Goal: Find specific page/section: Find specific page/section

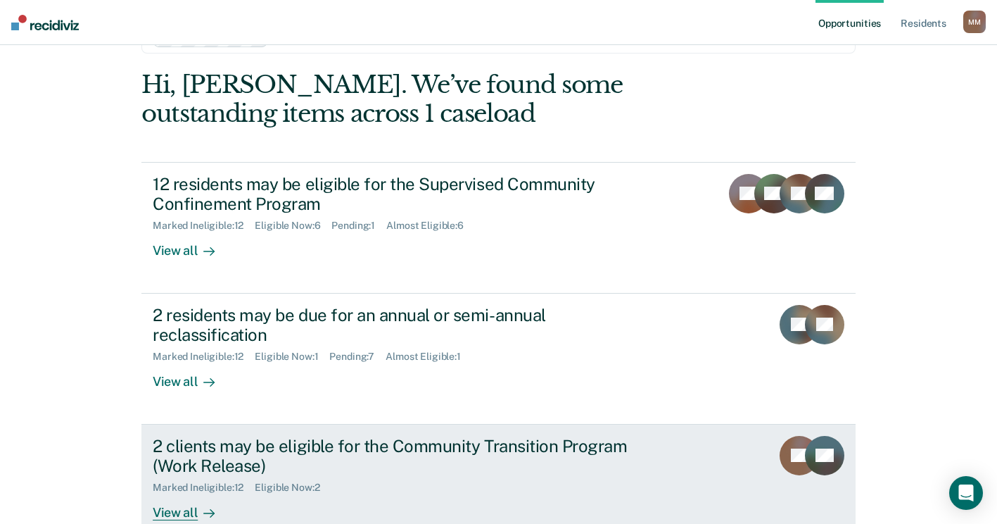
scroll to position [70, 0]
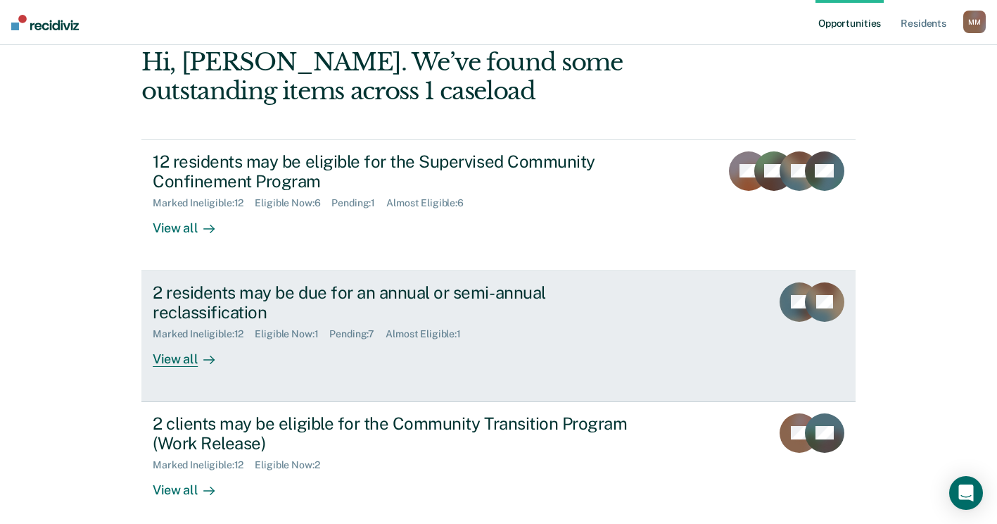
click at [187, 361] on div "View all" at bounding box center [192, 353] width 79 height 27
